Goal: Task Accomplishment & Management: Use online tool/utility

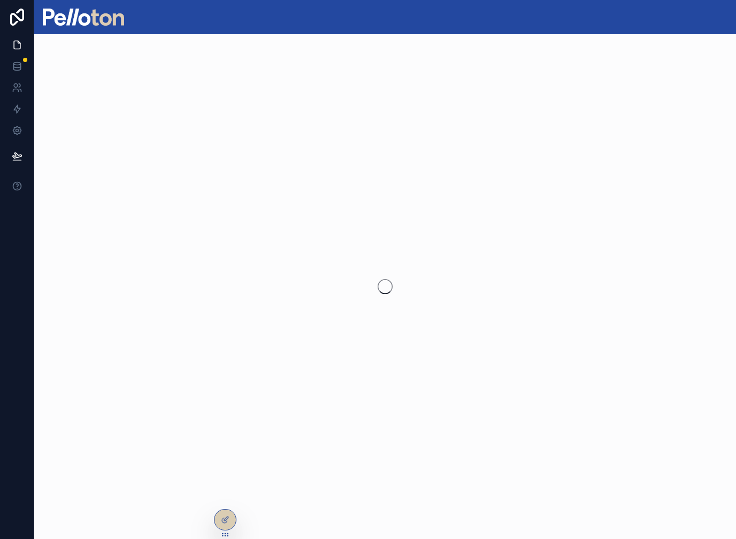
click at [67, 38] on div at bounding box center [385, 286] width 702 height 505
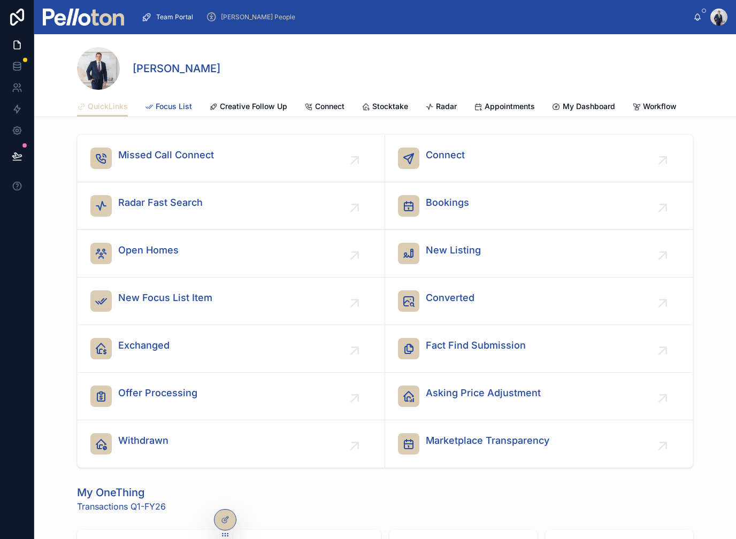
click at [164, 111] on span "Focus List" at bounding box center [174, 106] width 36 height 11
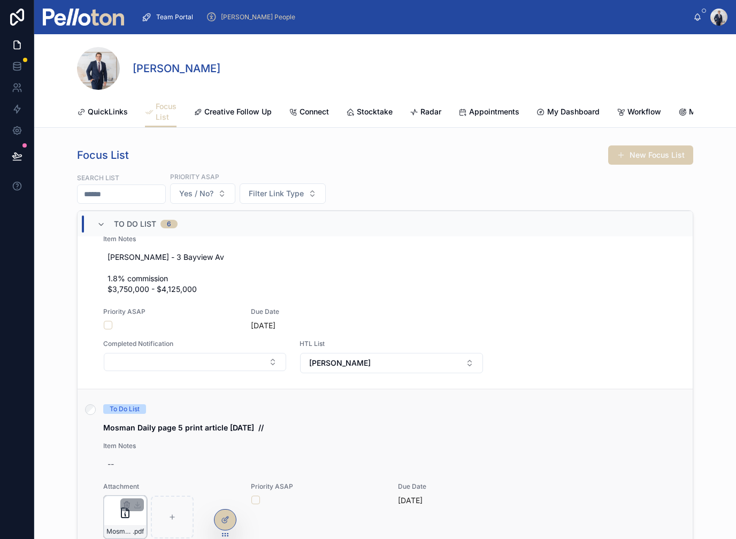
scroll to position [1746, 0]
click at [139, 512] on div at bounding box center [132, 506] width 24 height 13
click at [132, 528] on div "MosmanDaily-21.08.25 .pdf" at bounding box center [125, 532] width 42 height 13
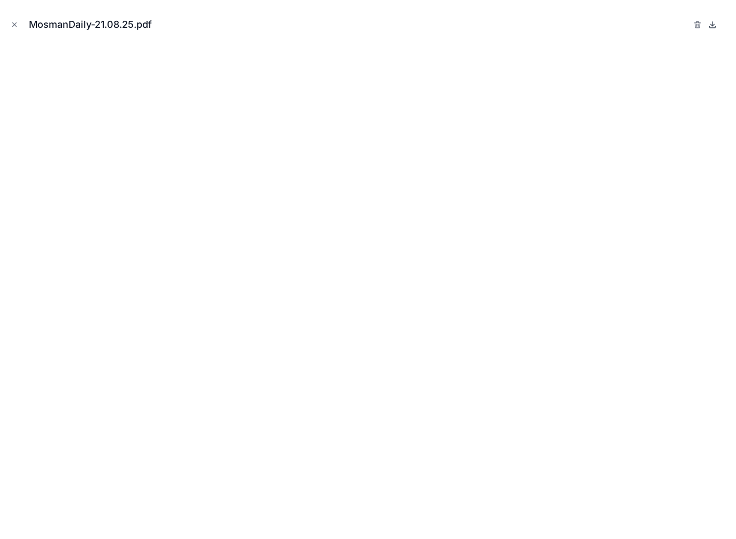
click at [712, 26] on icon at bounding box center [713, 25] width 4 height 2
